Goal: Information Seeking & Learning: Learn about a topic

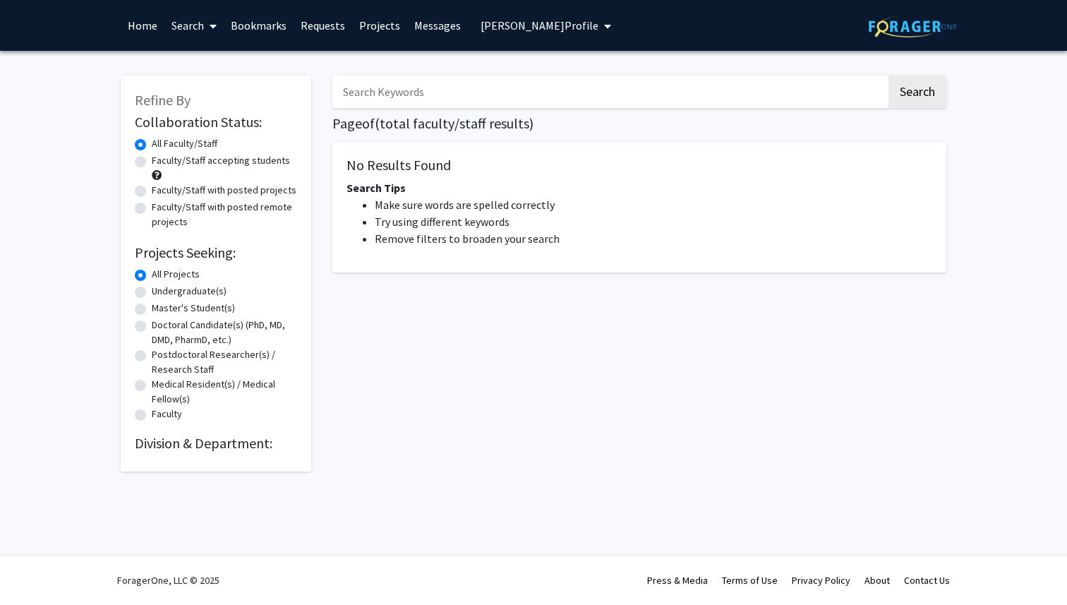
radio input "false"
radio input "true"
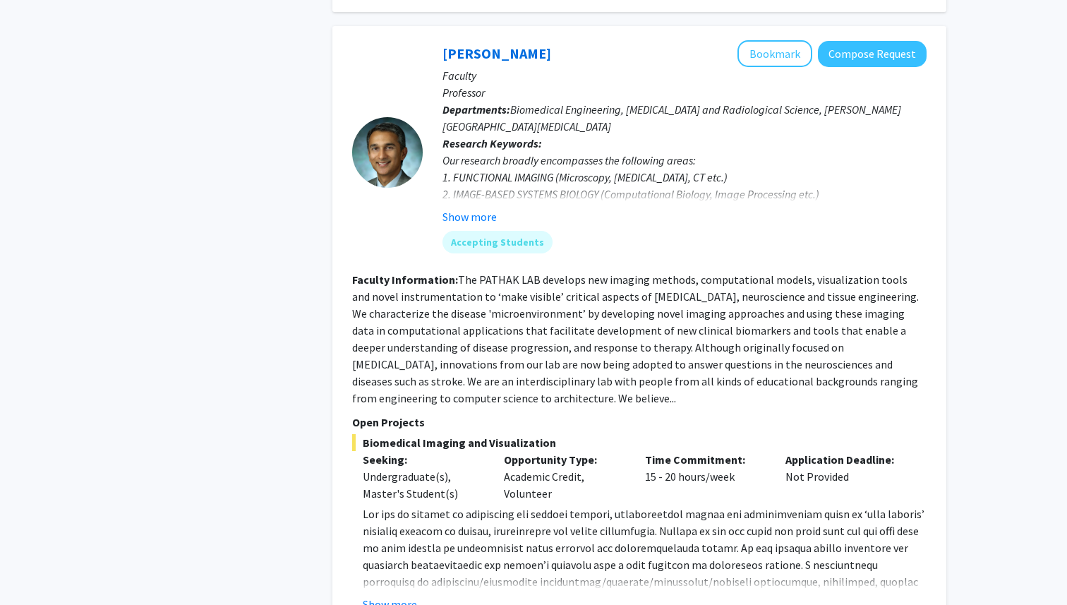
scroll to position [897, 0]
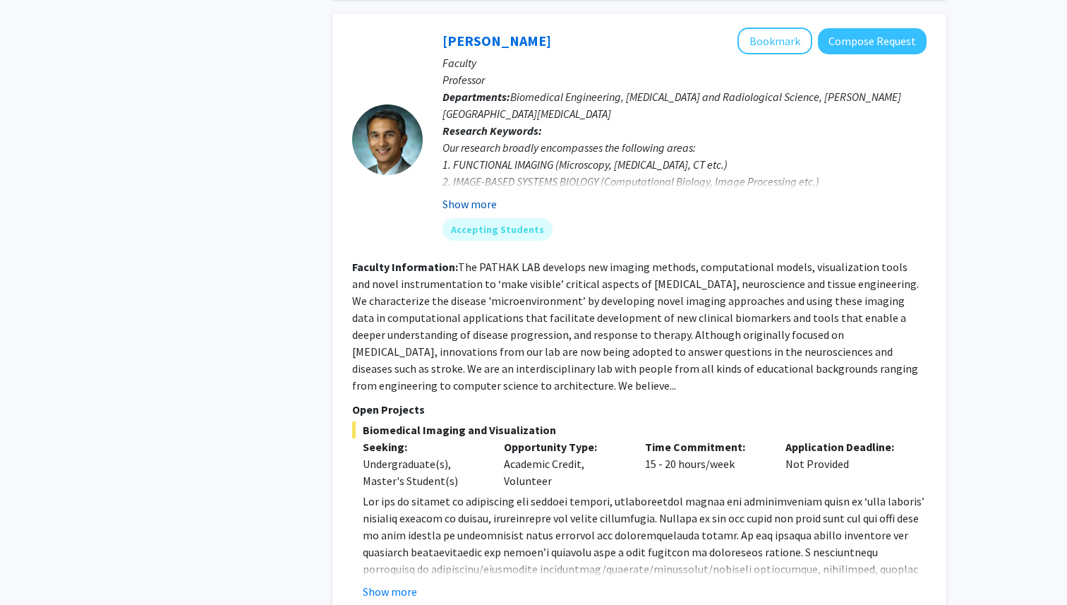
click at [479, 195] on button "Show more" at bounding box center [469, 203] width 54 height 17
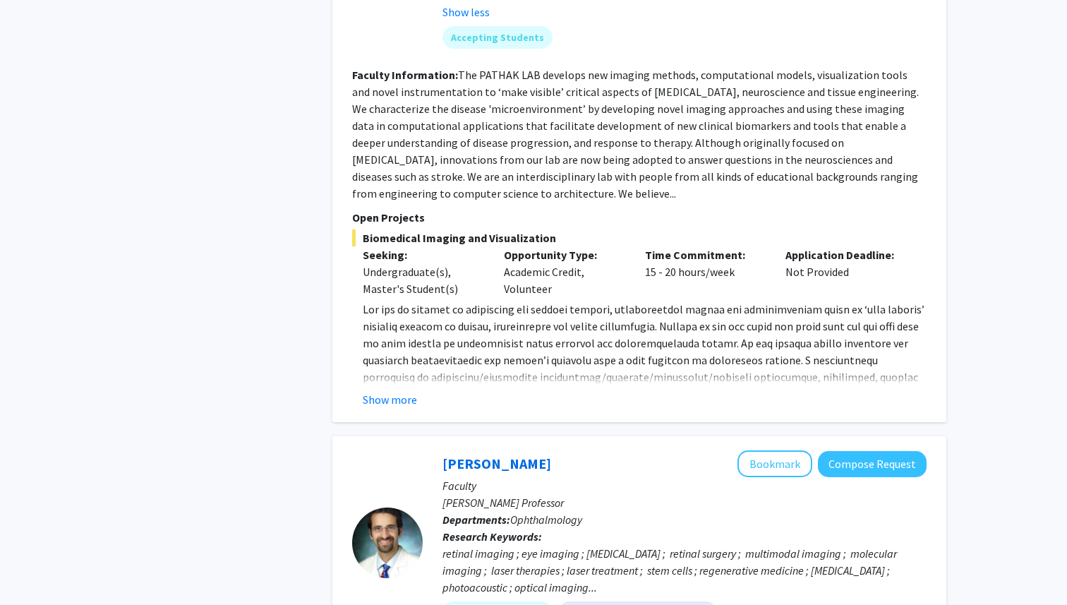
scroll to position [1140, 0]
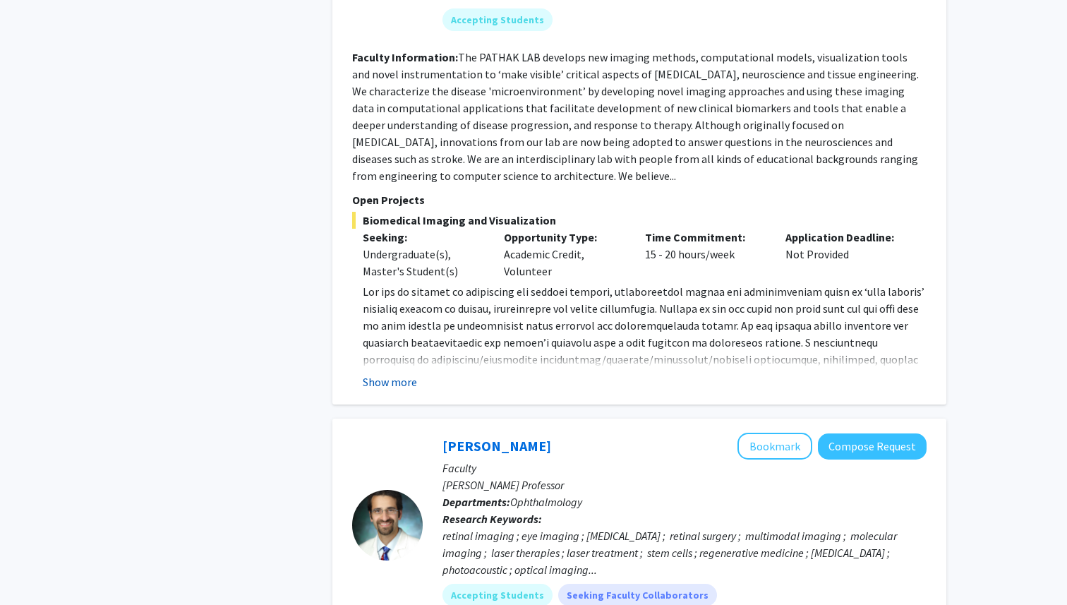
click at [394, 373] on button "Show more" at bounding box center [390, 381] width 54 height 17
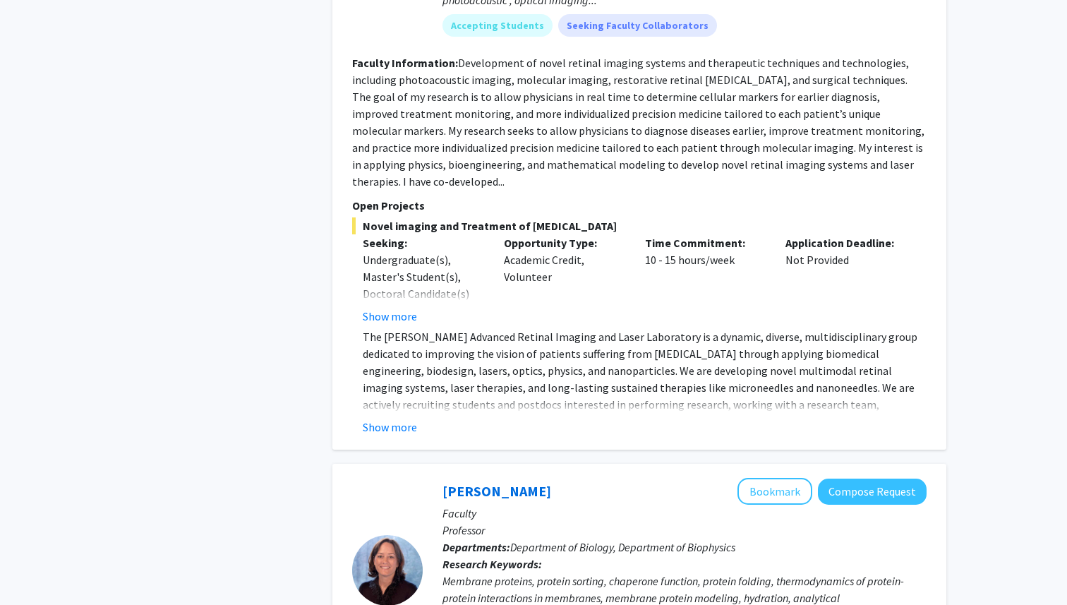
scroll to position [1798, 0]
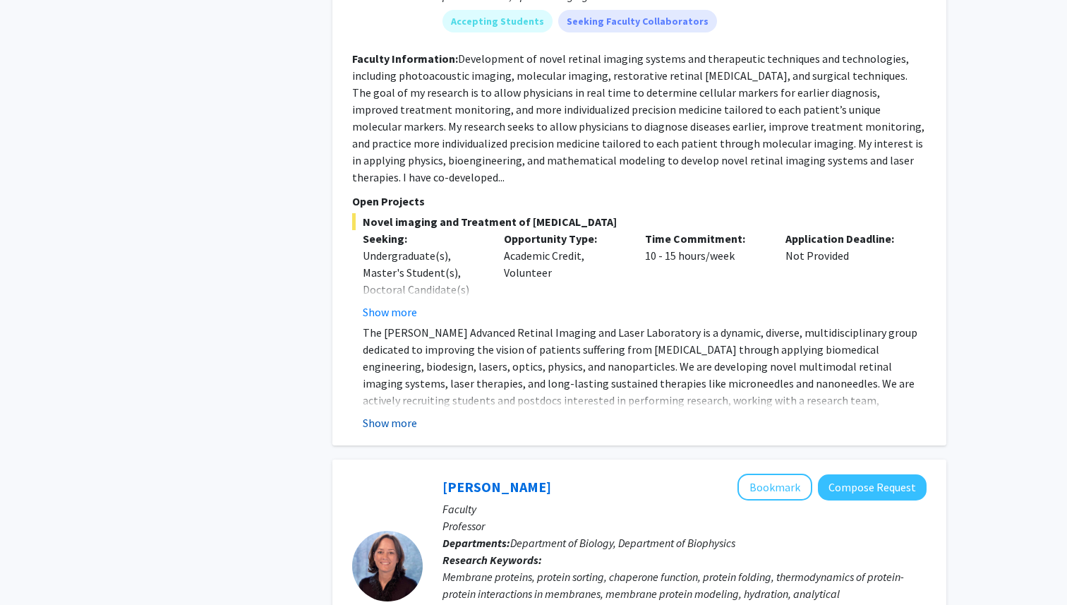
click at [390, 414] on button "Show more" at bounding box center [390, 422] width 54 height 17
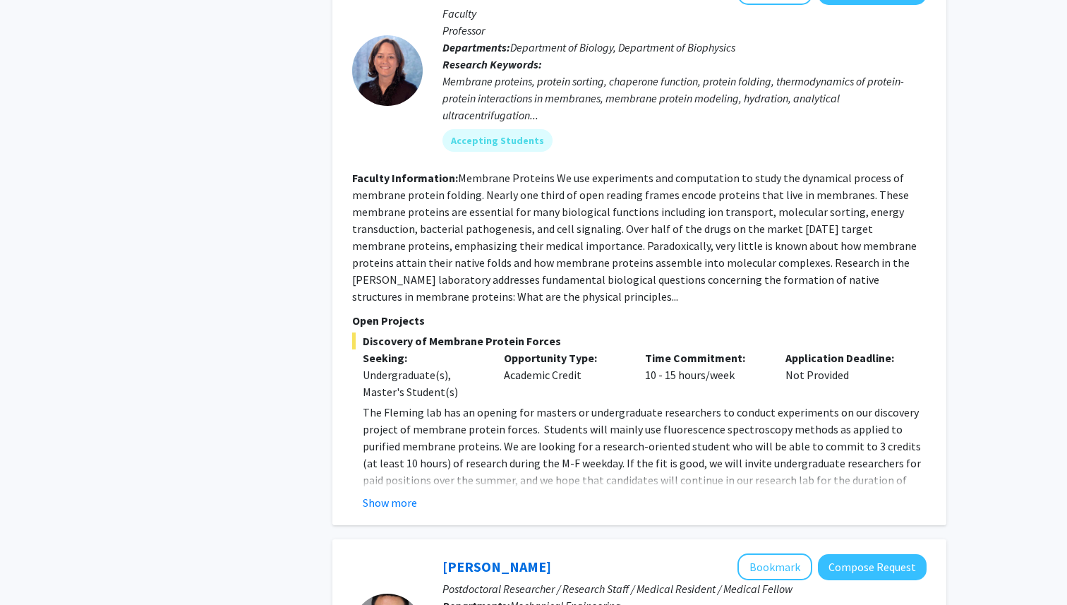
scroll to position [2348, 0]
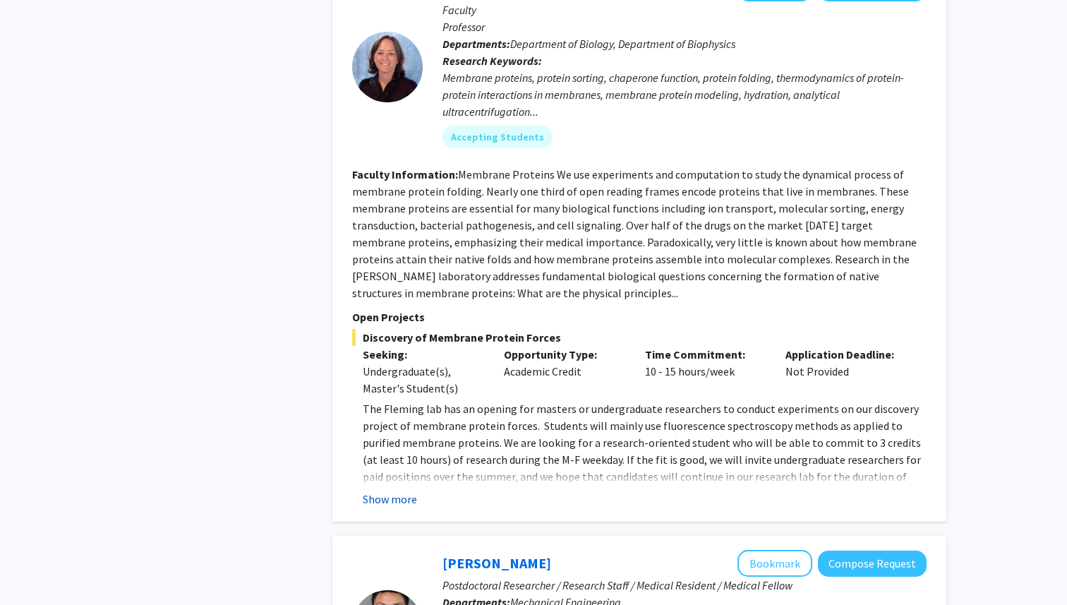
click at [386, 490] on button "Show more" at bounding box center [390, 498] width 54 height 17
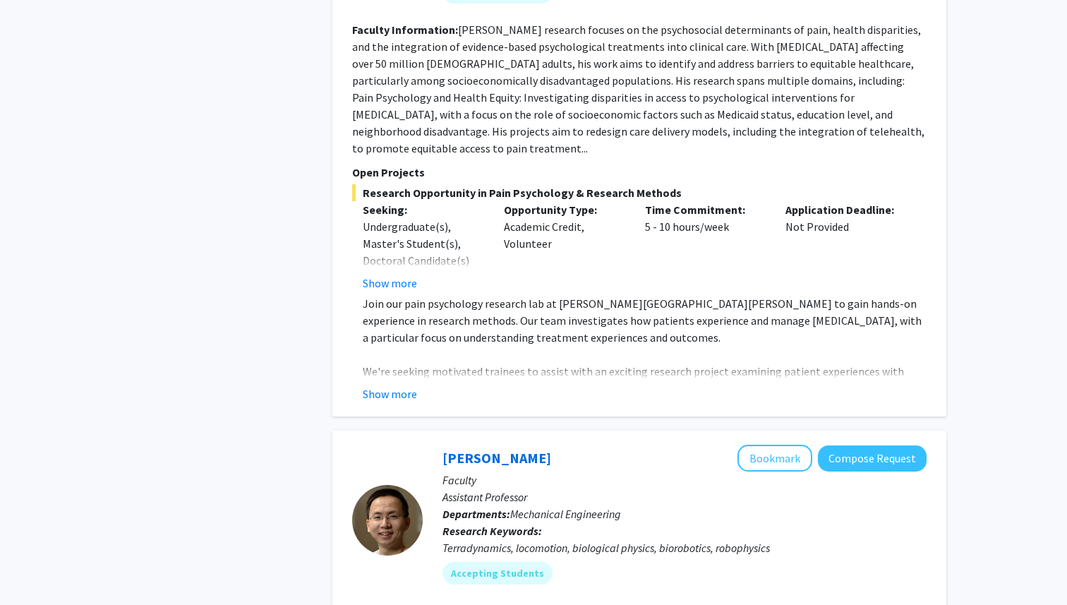
scroll to position [5734, 0]
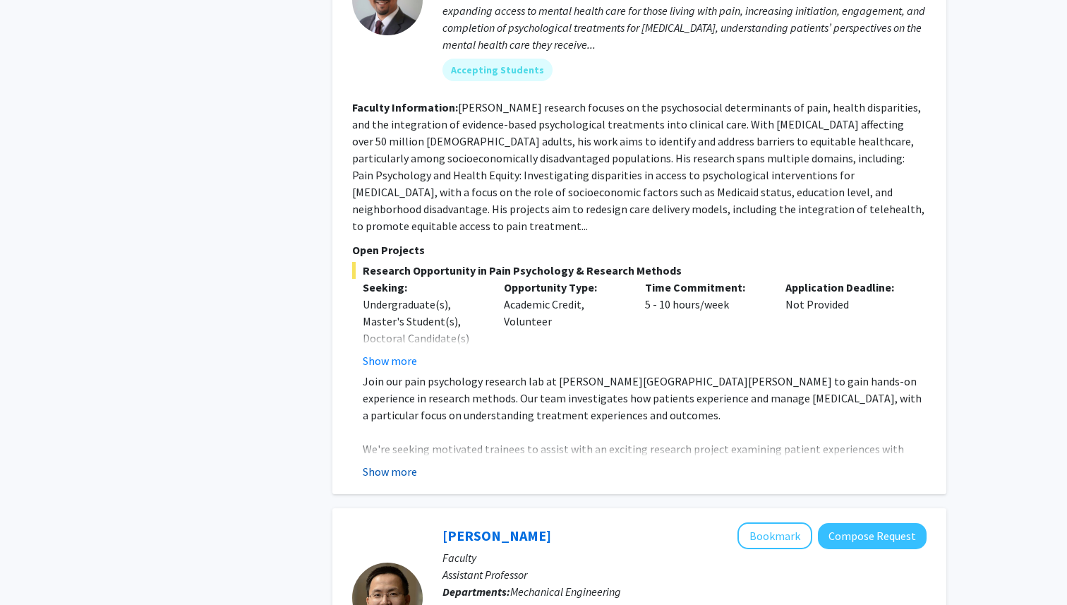
click at [403, 463] on button "Show more" at bounding box center [390, 471] width 54 height 17
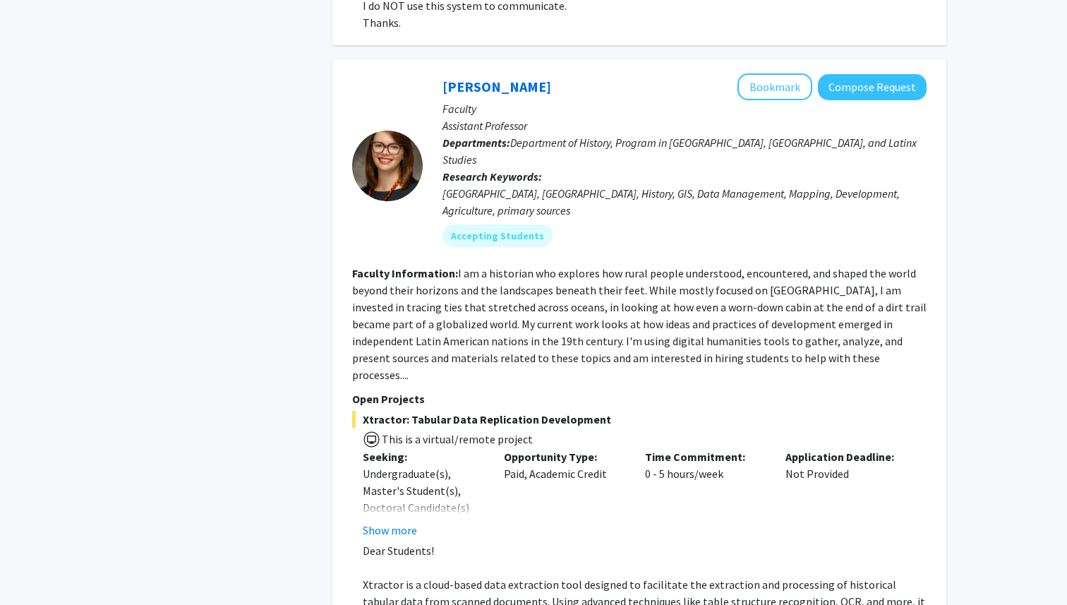
scroll to position [6960, 0]
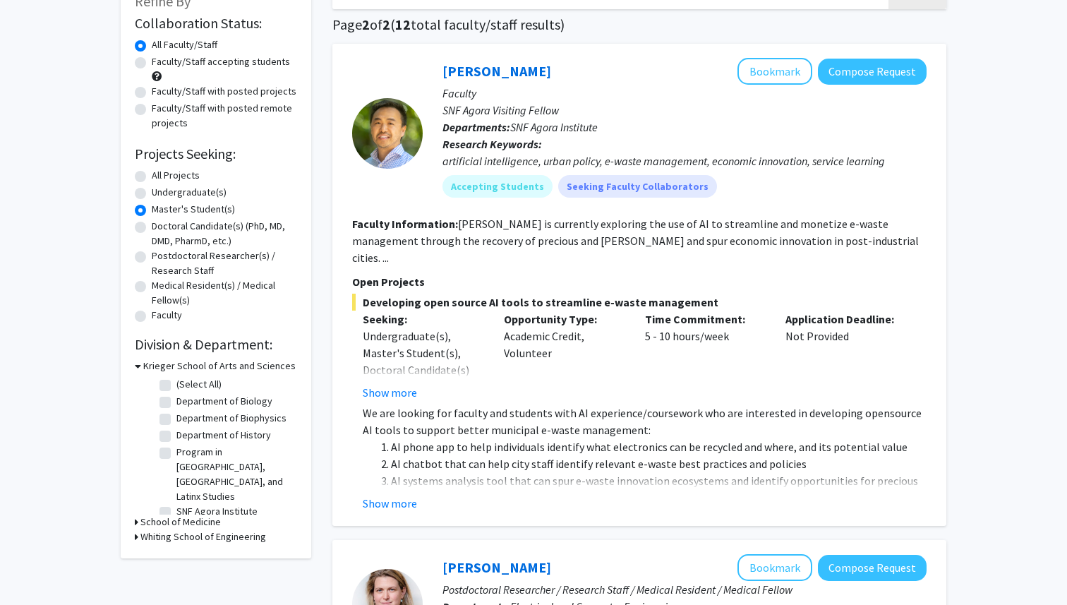
scroll to position [120, 0]
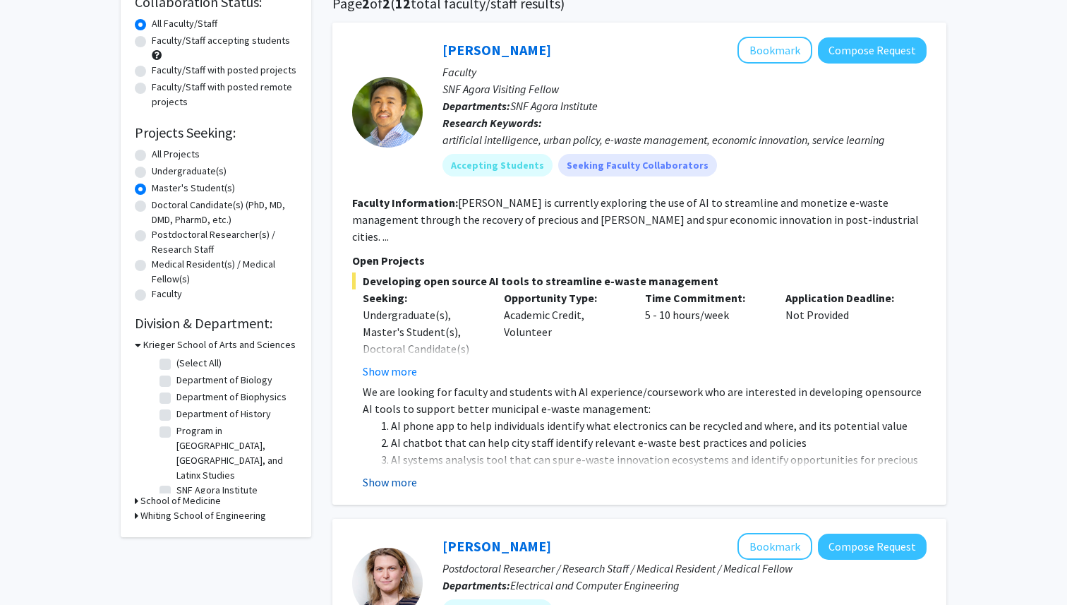
click at [390, 473] on button "Show more" at bounding box center [390, 481] width 54 height 17
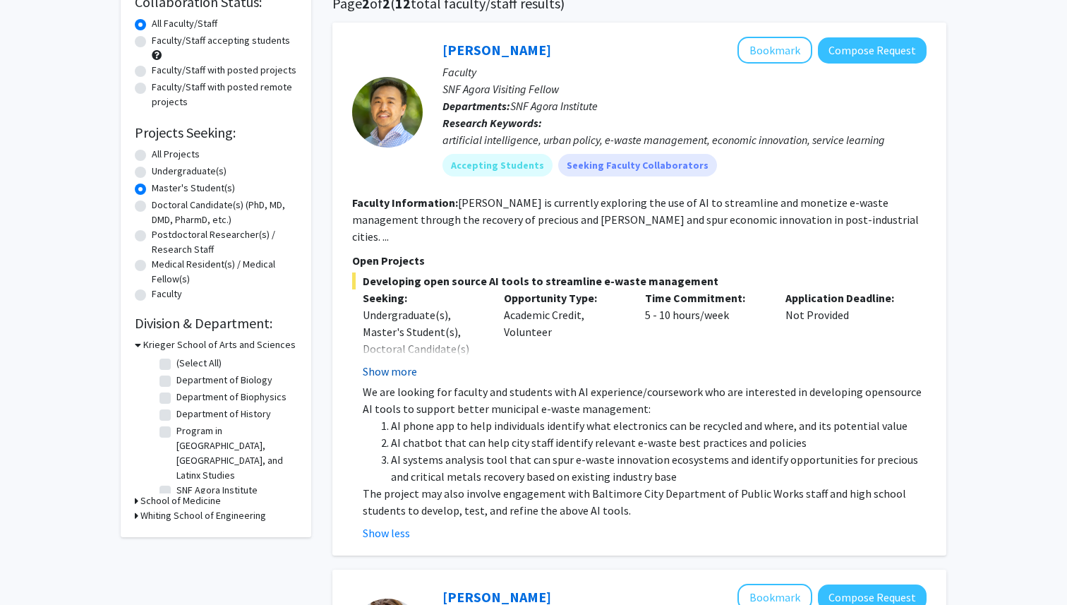
click at [394, 363] on button "Show more" at bounding box center [390, 371] width 54 height 17
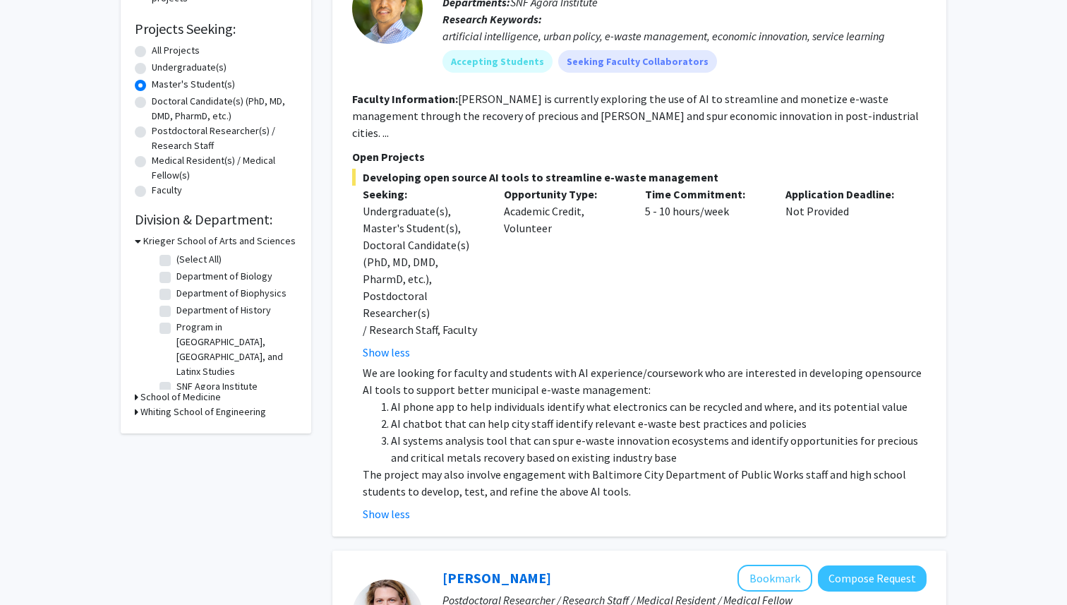
scroll to position [229, 0]
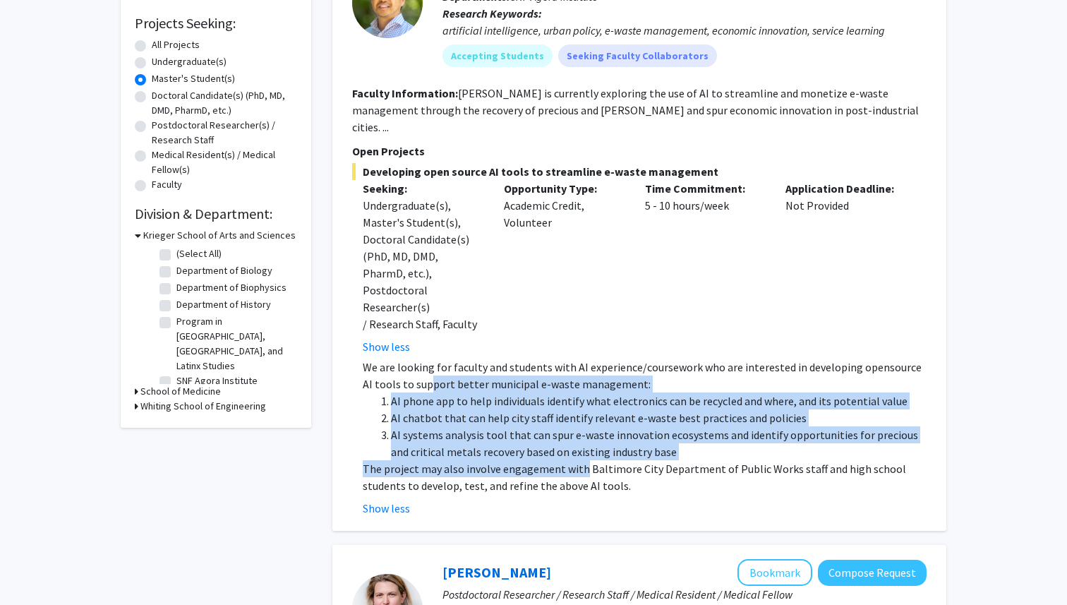
drag, startPoint x: 420, startPoint y: 350, endPoint x: 579, endPoint y: 435, distance: 180.2
click at [579, 435] on div "We are looking for faculty and students with AI experience/coursework who are i…" at bounding box center [645, 425] width 564 height 135
click at [579, 460] on p "The project may also involve engagement with Baltimore City Department of Publi…" at bounding box center [645, 477] width 564 height 34
drag, startPoint x: 579, startPoint y: 435, endPoint x: 394, endPoint y: 351, distance: 203.0
click at [394, 358] on div "We are looking for faculty and students with AI experience/coursework who are i…" at bounding box center [645, 425] width 564 height 135
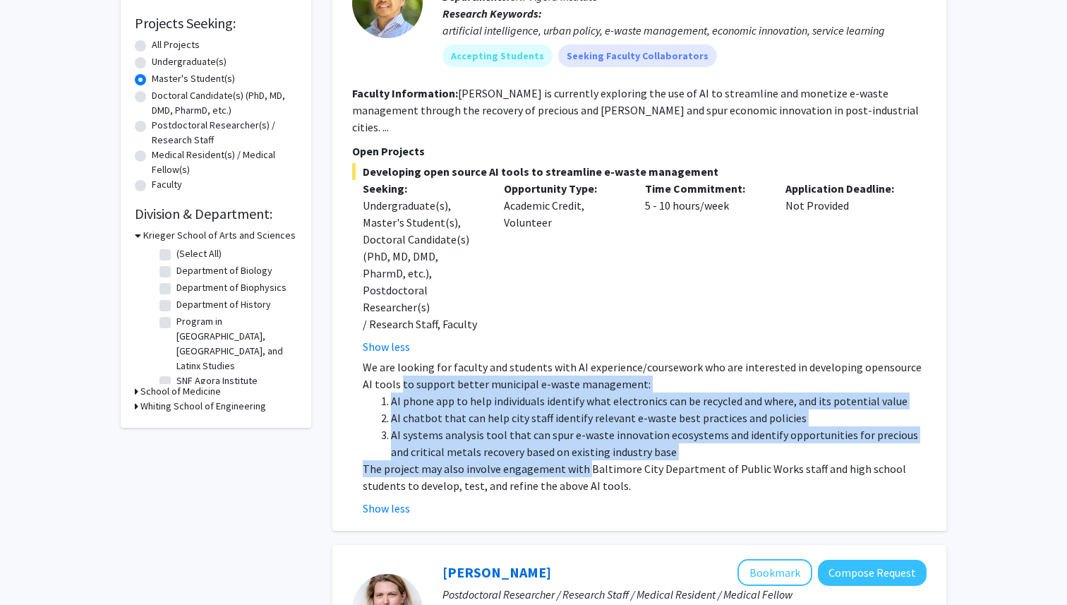
click at [394, 358] on p "We are looking for faculty and students with AI experience/coursework who are i…" at bounding box center [645, 375] width 564 height 34
drag, startPoint x: 394, startPoint y: 351, endPoint x: 576, endPoint y: 436, distance: 200.7
click at [576, 436] on div "We are looking for faculty and students with AI experience/coursework who are i…" at bounding box center [645, 425] width 564 height 135
click at [576, 460] on p "The project may also involve engagement with Baltimore City Department of Publi…" at bounding box center [645, 477] width 564 height 34
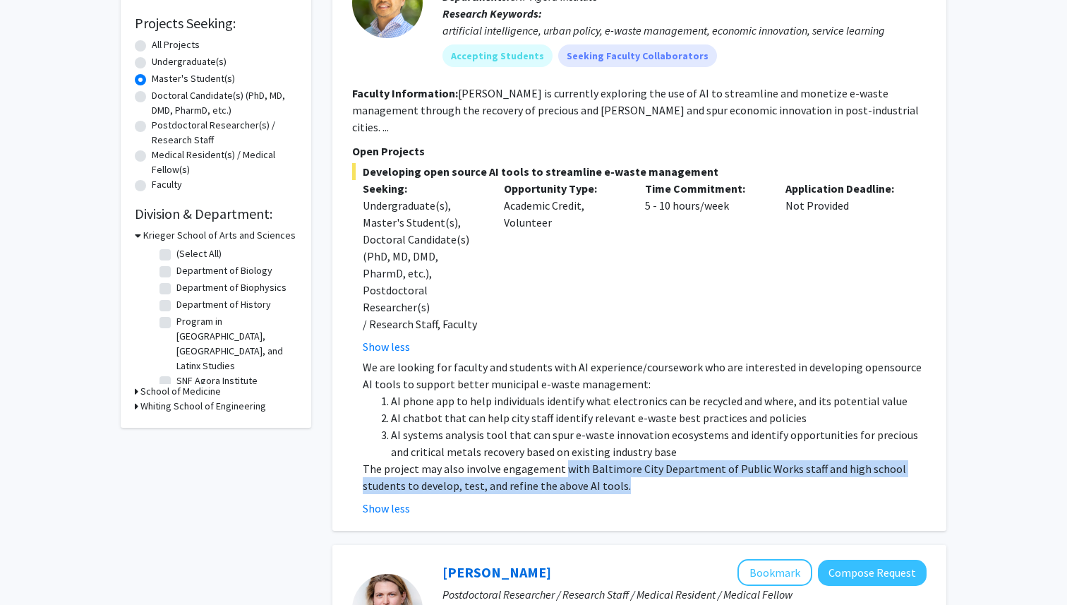
drag, startPoint x: 576, startPoint y: 436, endPoint x: 638, endPoint y: 458, distance: 65.2
click at [638, 460] on p "The project may also involve engagement with Baltimore City Department of Publi…" at bounding box center [645, 477] width 564 height 34
drag, startPoint x: 638, startPoint y: 458, endPoint x: 577, endPoint y: 434, distance: 65.2
click at [577, 460] on p "The project may also involve engagement with Baltimore City Department of Publi…" at bounding box center [645, 477] width 564 height 34
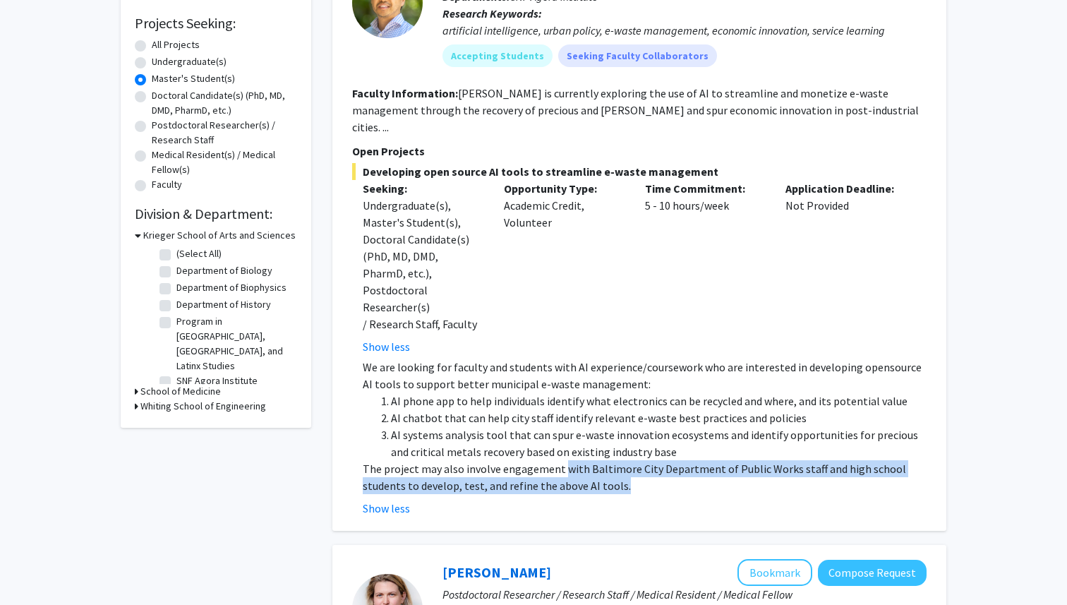
click at [577, 460] on p "The project may also involve engagement with Baltimore City Department of Publi…" at bounding box center [645, 477] width 564 height 34
drag, startPoint x: 577, startPoint y: 434, endPoint x: 656, endPoint y: 470, distance: 86.8
click at [656, 470] on fg-read-more "We are looking for faculty and students with AI experience/coursework who are i…" at bounding box center [639, 437] width 574 height 158
click at [656, 499] on div "Show less" at bounding box center [645, 507] width 564 height 17
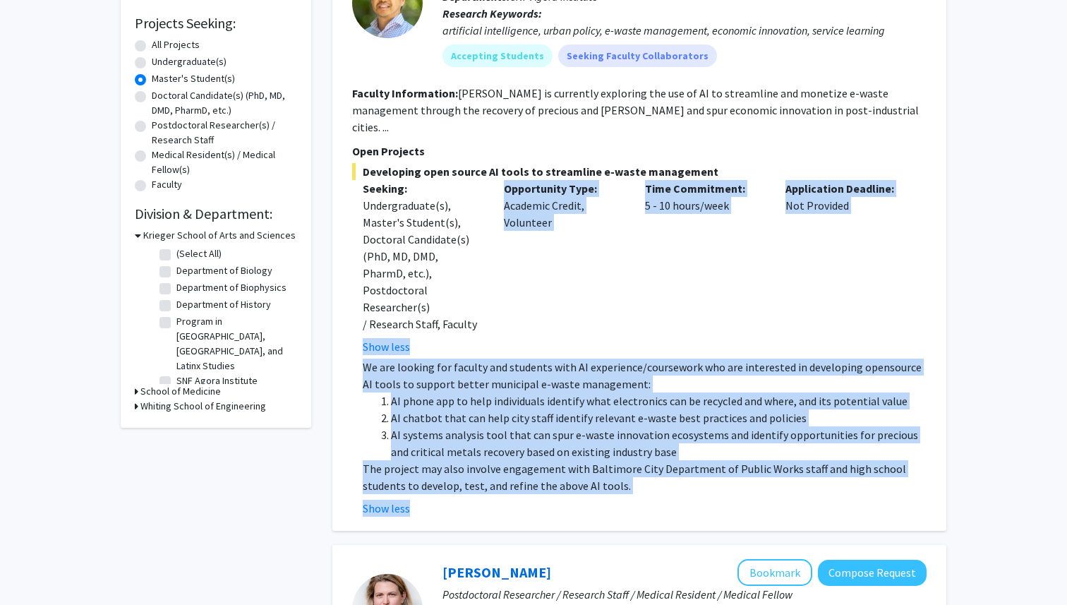
drag, startPoint x: 656, startPoint y: 470, endPoint x: 351, endPoint y: 314, distance: 342.3
click at [352, 314] on div "Developing open source AI tools to streamline e-waste management Seeking: Under…" at bounding box center [639, 339] width 574 height 353
click at [532, 426] on li "AI systems analysis tool that can spur e-waste innovation ecosystems and identi…" at bounding box center [658, 443] width 535 height 34
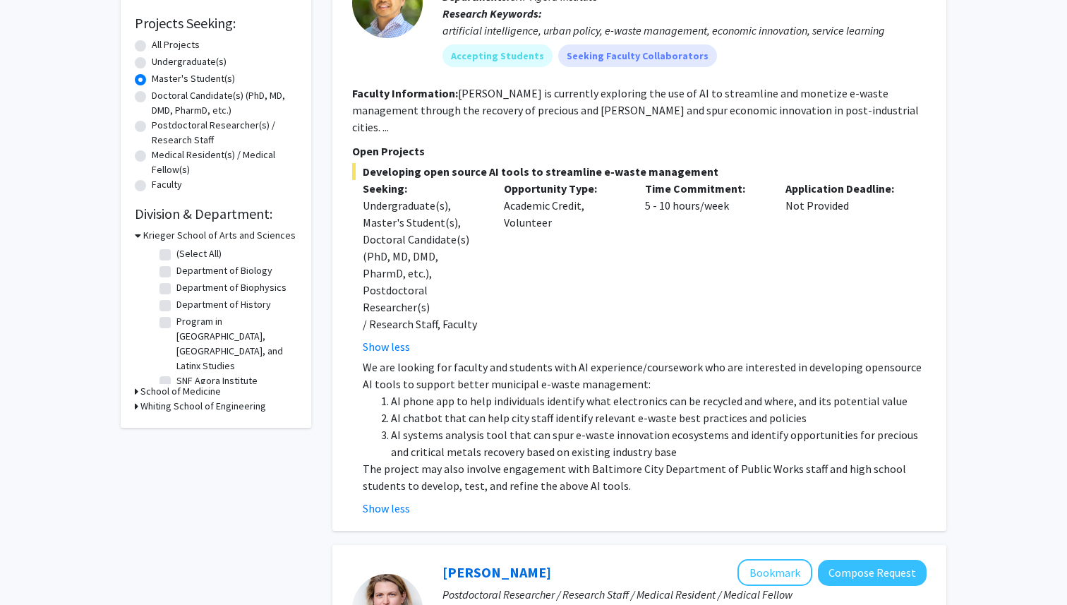
click at [532, 426] on li "AI systems analysis tool that can spur e-waste innovation ecosystems and identi…" at bounding box center [658, 443] width 535 height 34
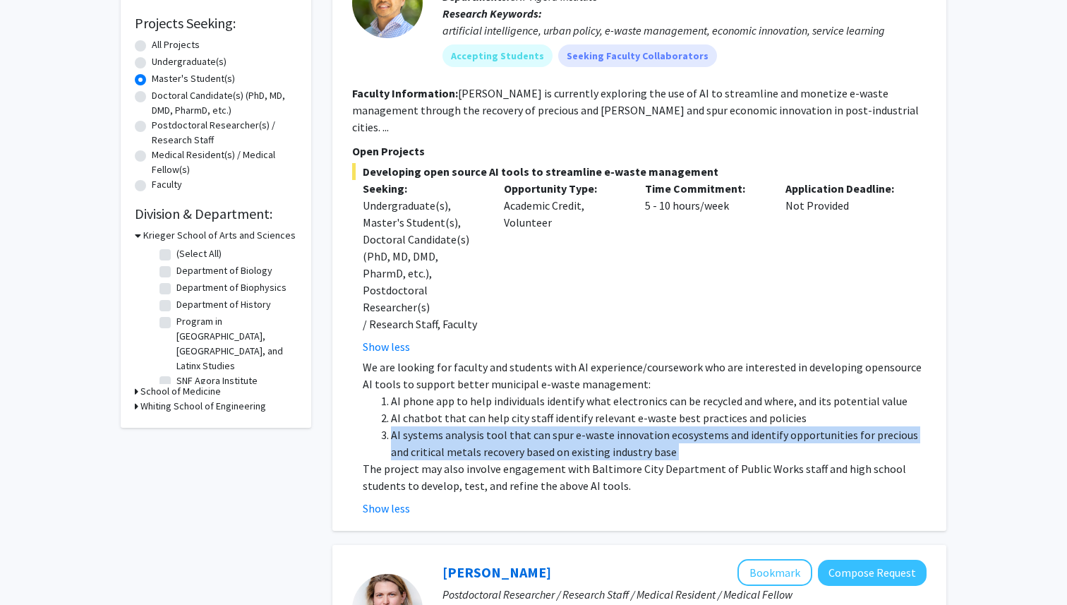
click at [677, 460] on p "The project may also involve engagement with Baltimore City Department of Publi…" at bounding box center [645, 477] width 564 height 34
drag, startPoint x: 681, startPoint y: 457, endPoint x: 571, endPoint y: 320, distance: 175.6
click at [571, 320] on div "Developing open source AI tools to streamline e-waste management Seeking: Under…" at bounding box center [639, 339] width 574 height 353
click at [571, 320] on div "Opportunity Type: Academic Credit, Volunteer" at bounding box center [563, 267] width 141 height 175
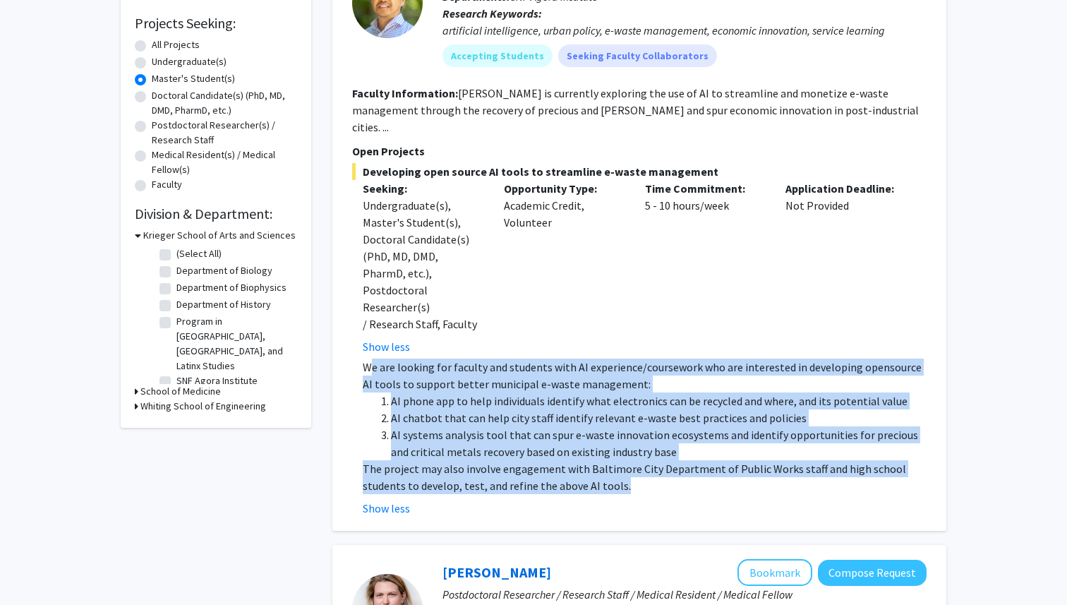
drag, startPoint x: 368, startPoint y: 334, endPoint x: 626, endPoint y: 450, distance: 282.6
click at [626, 450] on div "We are looking for faculty and students with AI experience/coursework who are i…" at bounding box center [645, 425] width 564 height 135
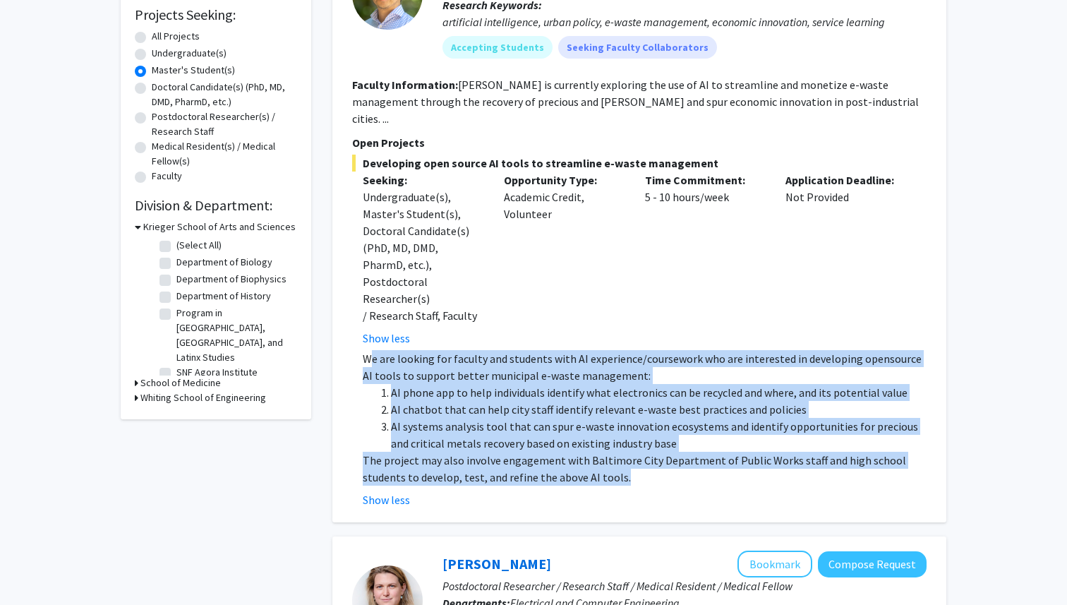
scroll to position [99, 0]
